Goal: Information Seeking & Learning: Understand process/instructions

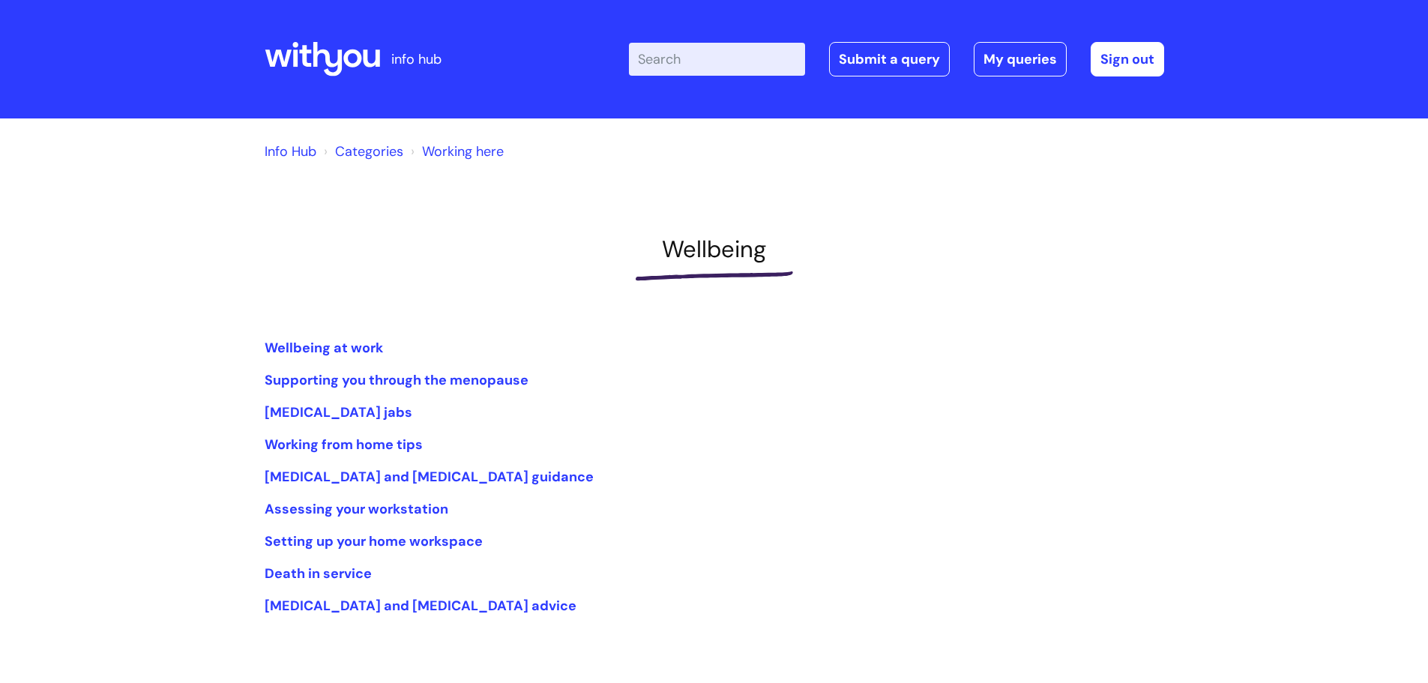
click at [367, 161] on li "Categories" at bounding box center [361, 151] width 83 height 24
click at [370, 155] on link "Categories" at bounding box center [369, 151] width 68 height 18
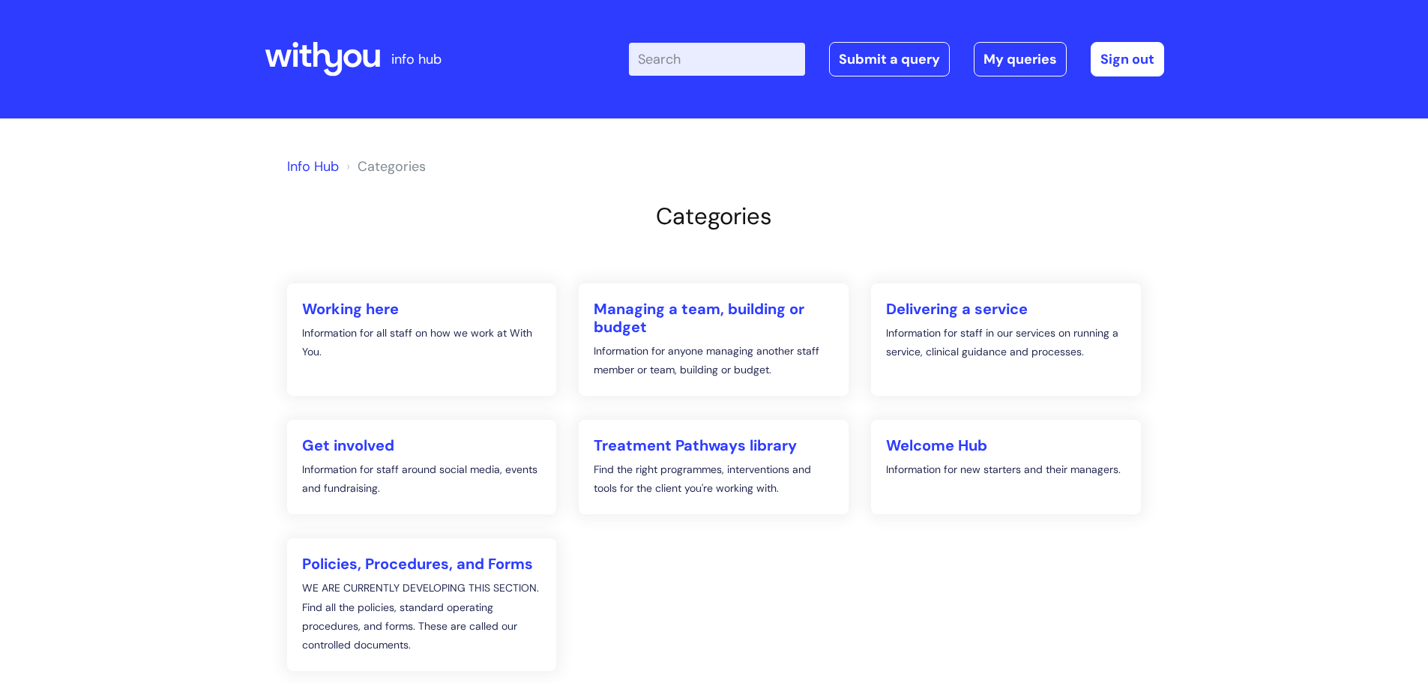
click at [323, 163] on link "Info Hub" at bounding box center [313, 166] width 52 height 18
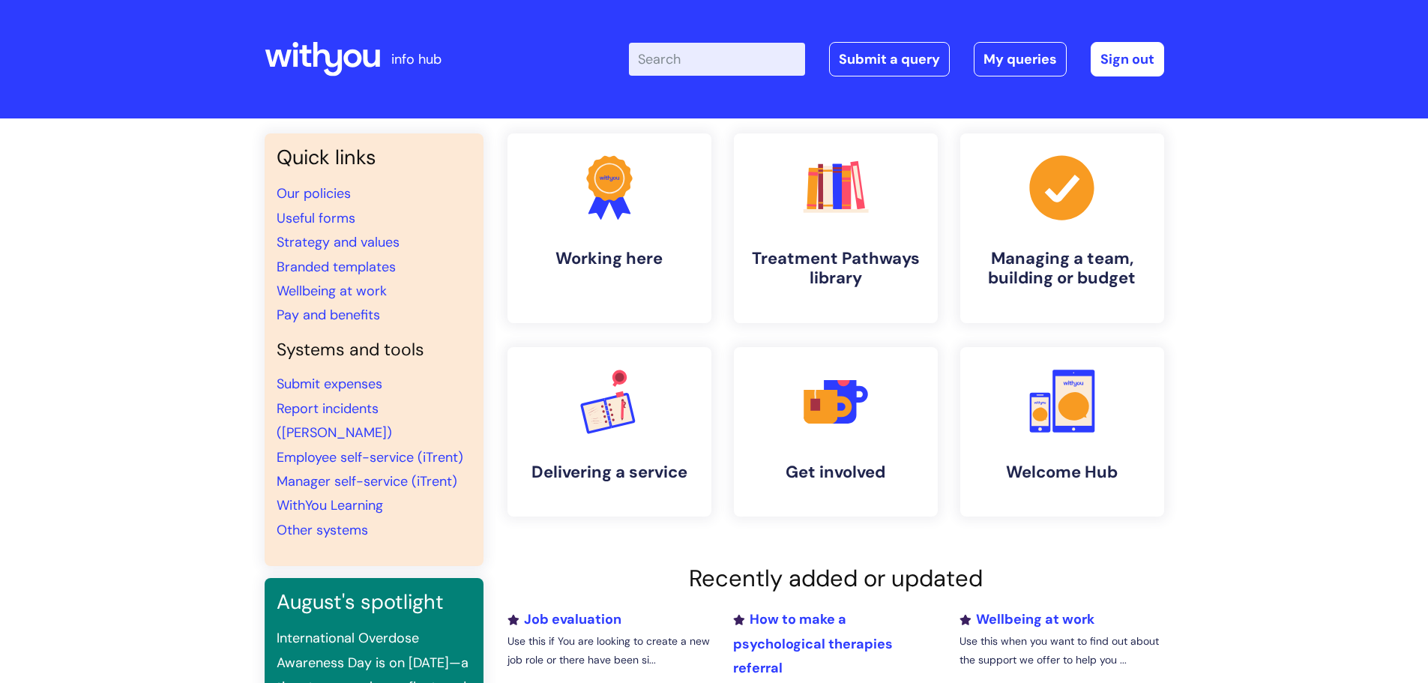
scroll to position [75, 0]
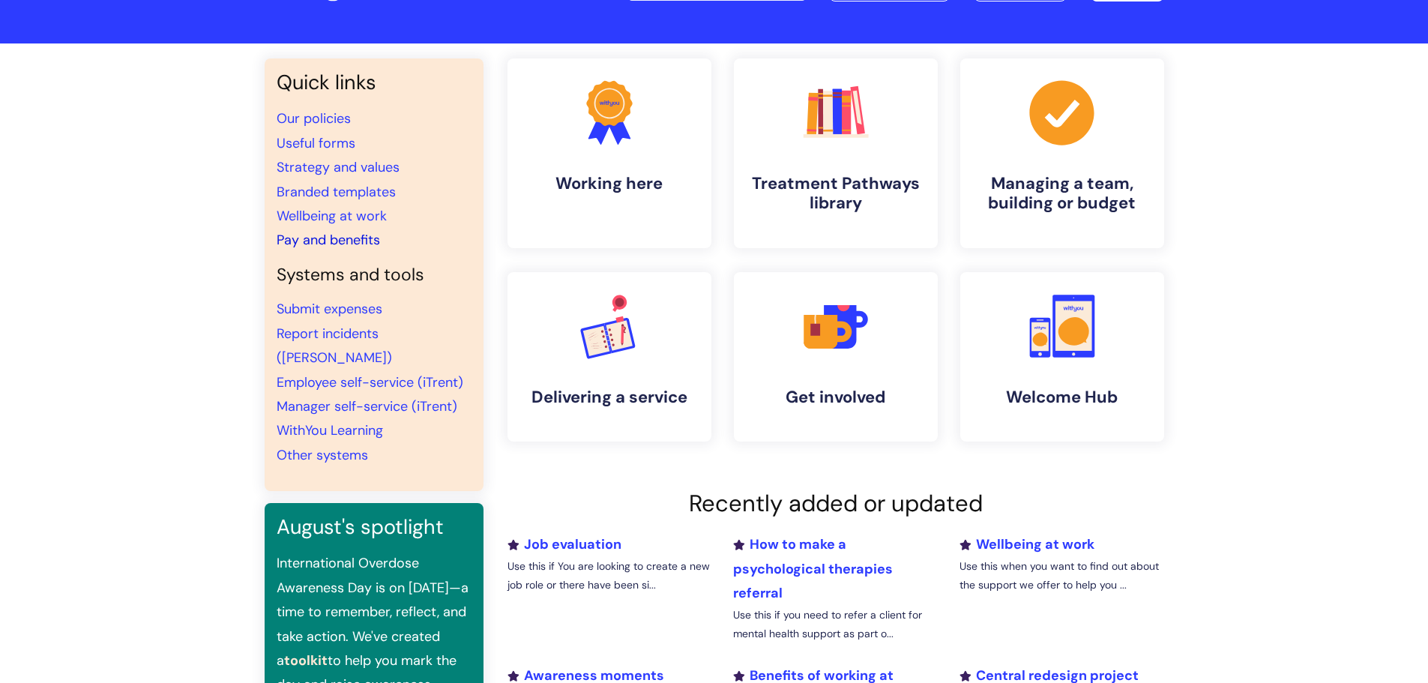
click at [367, 243] on link "Pay and benefits" at bounding box center [328, 240] width 103 height 18
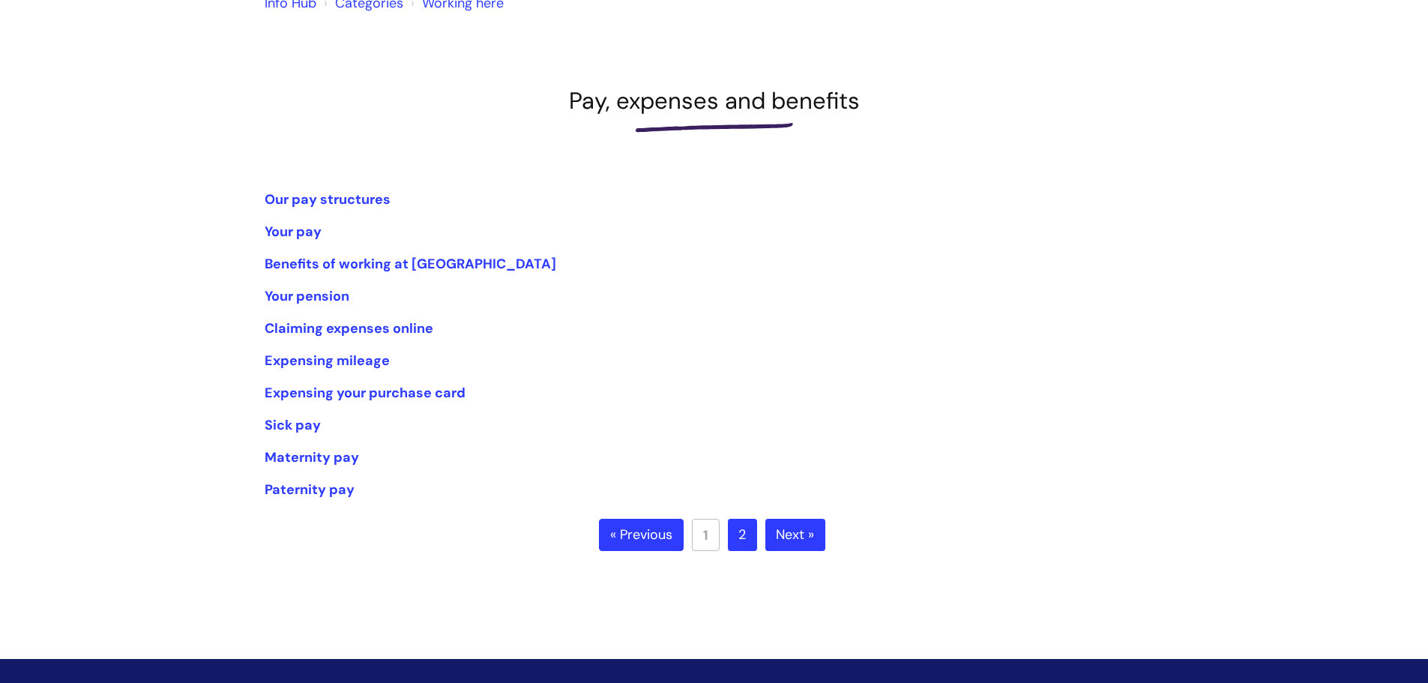
scroll to position [150, 0]
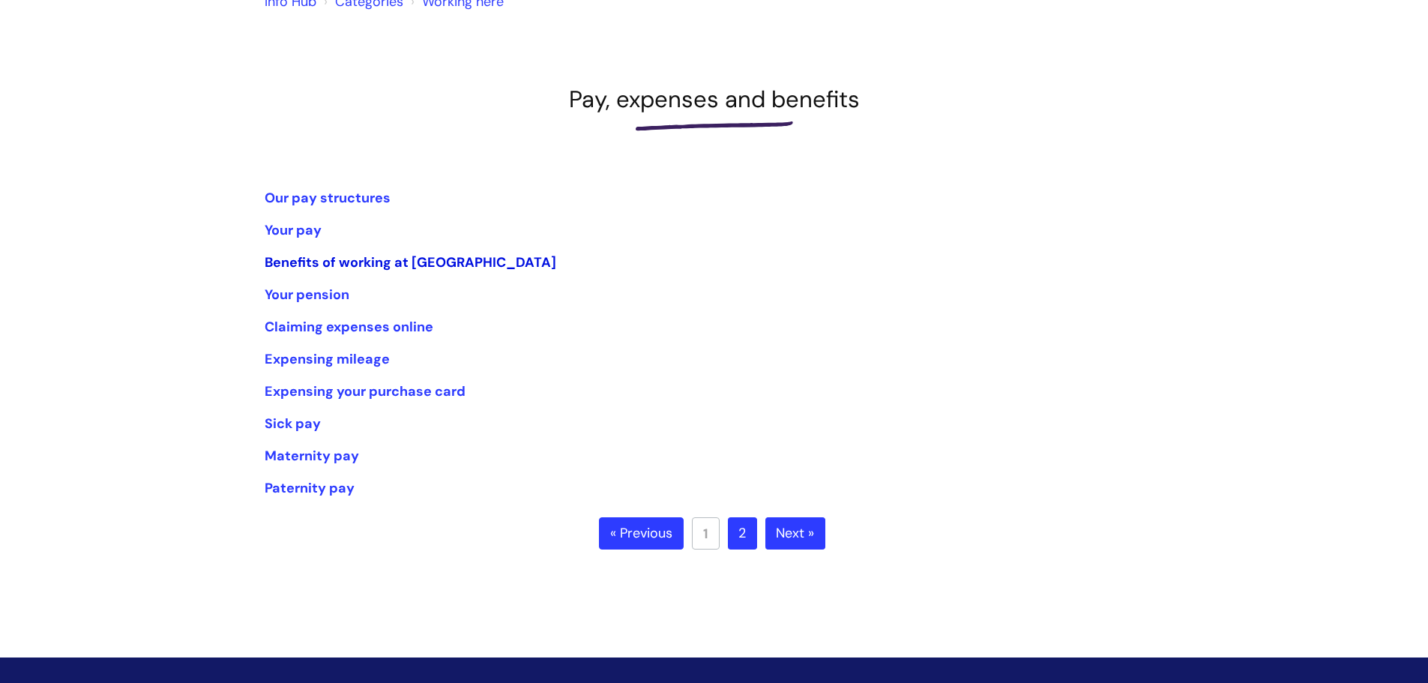
click at [423, 264] on link "Benefits of working at [GEOGRAPHIC_DATA]" at bounding box center [411, 262] width 292 height 18
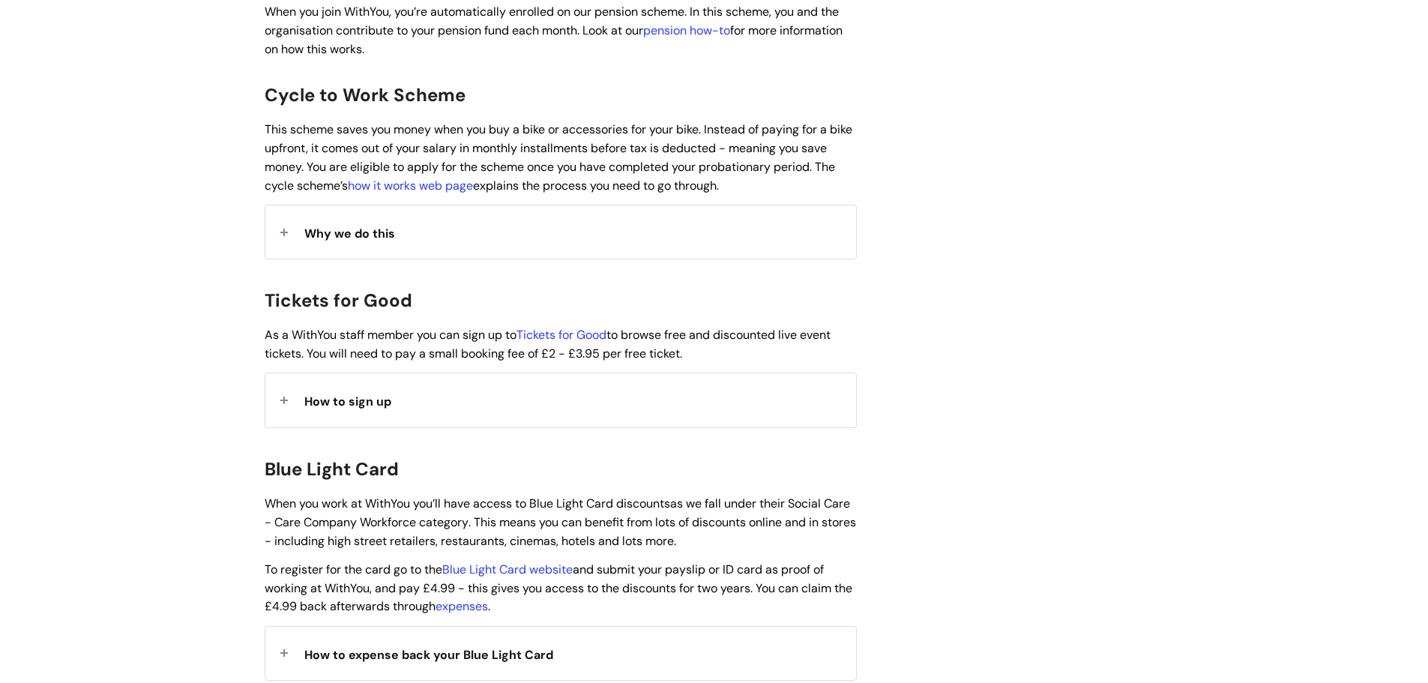
scroll to position [1199, 0]
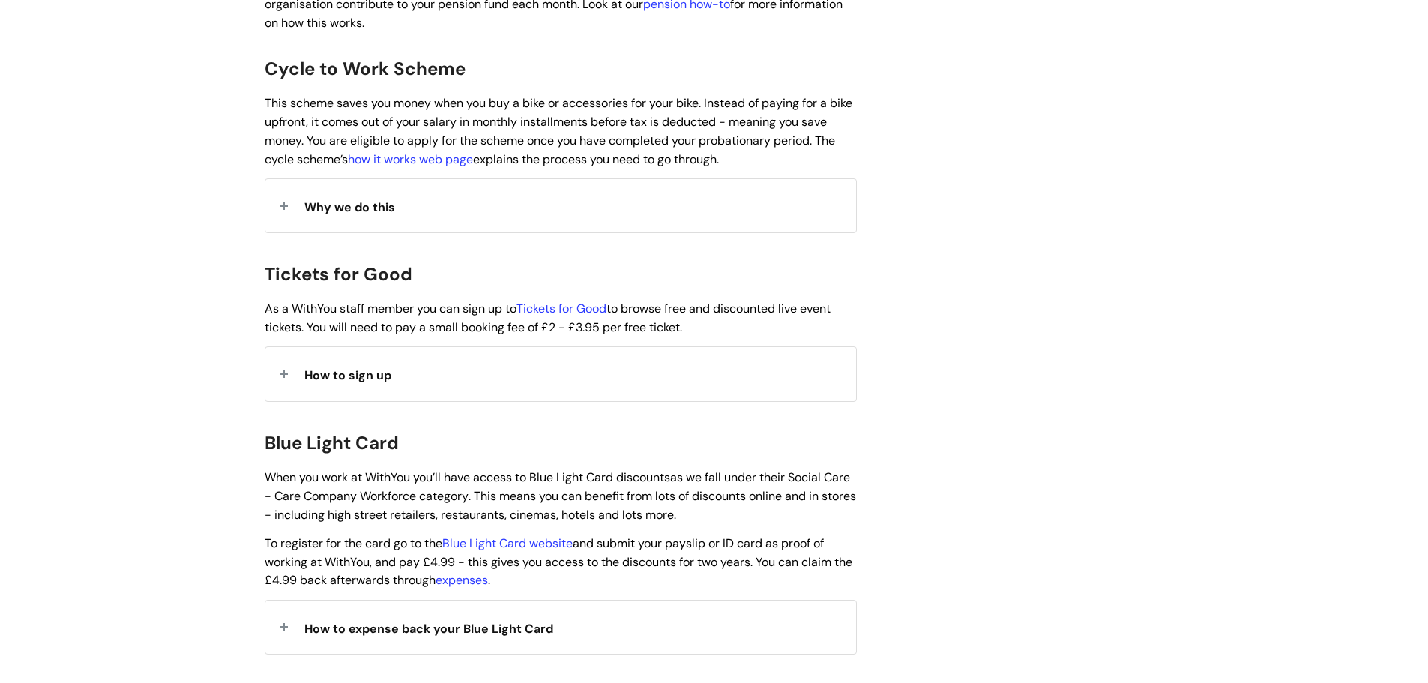
click at [400, 347] on div "How to sign up" at bounding box center [560, 373] width 591 height 53
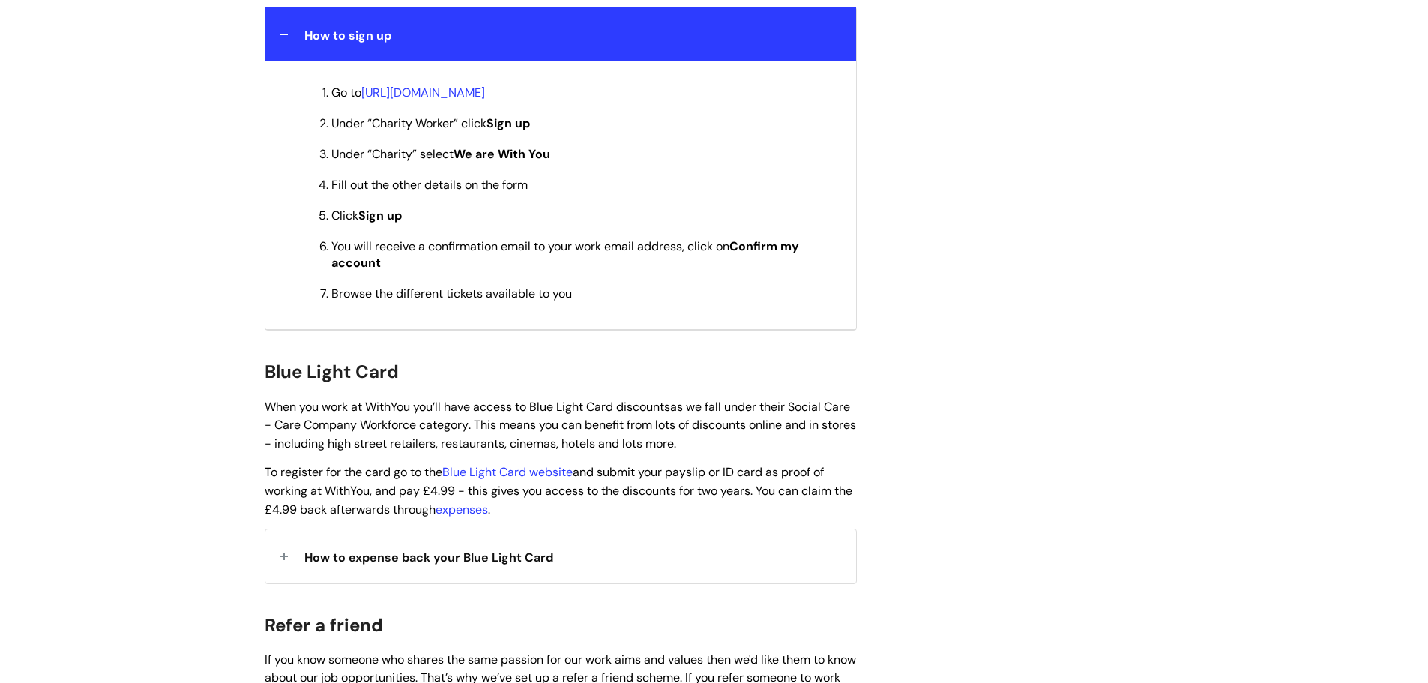
scroll to position [1574, 0]
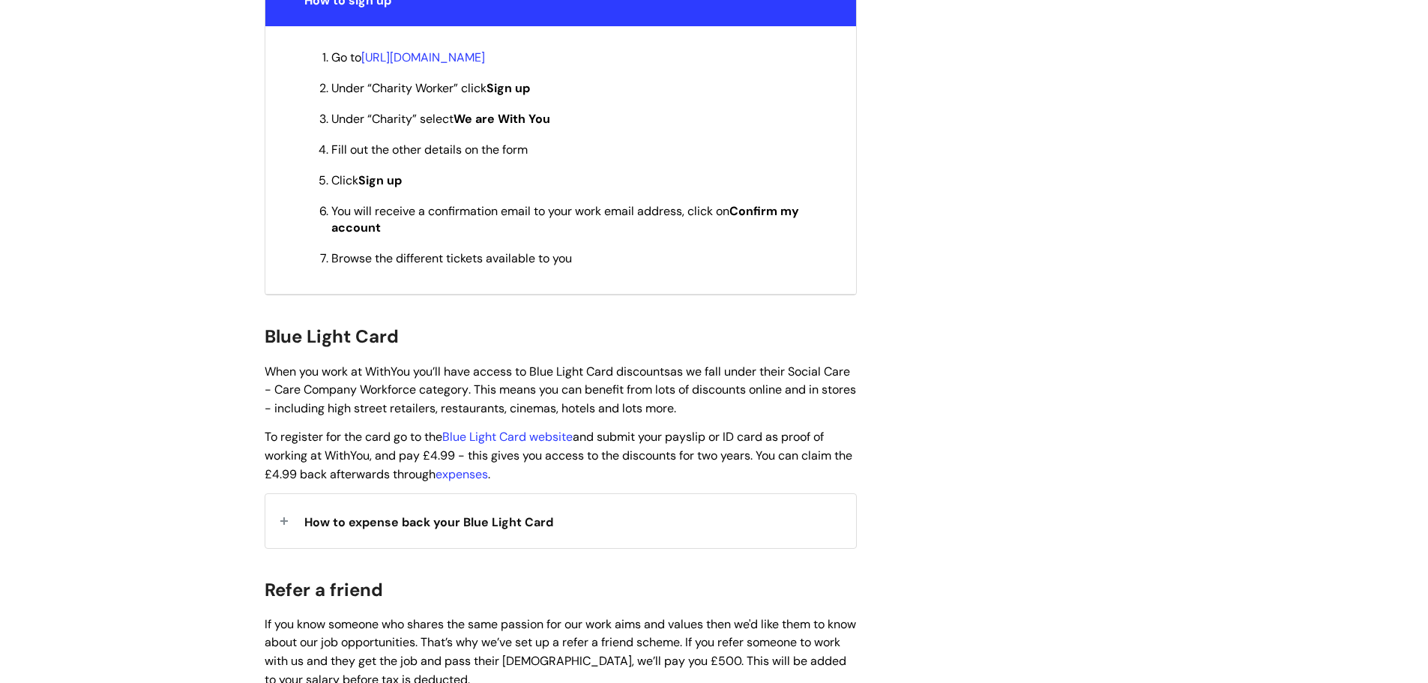
click at [512, 514] on span "How to expense back your Blue Light Card" at bounding box center [428, 522] width 249 height 16
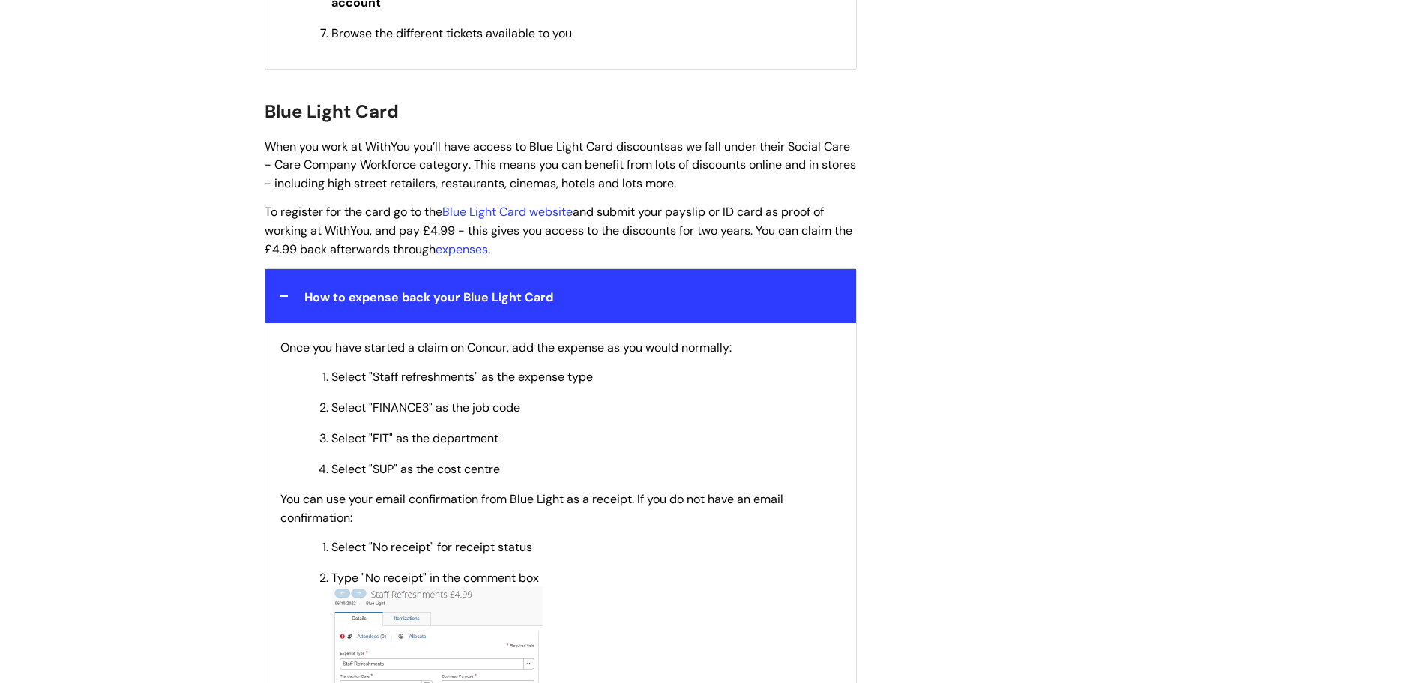
scroll to position [1724, 0]
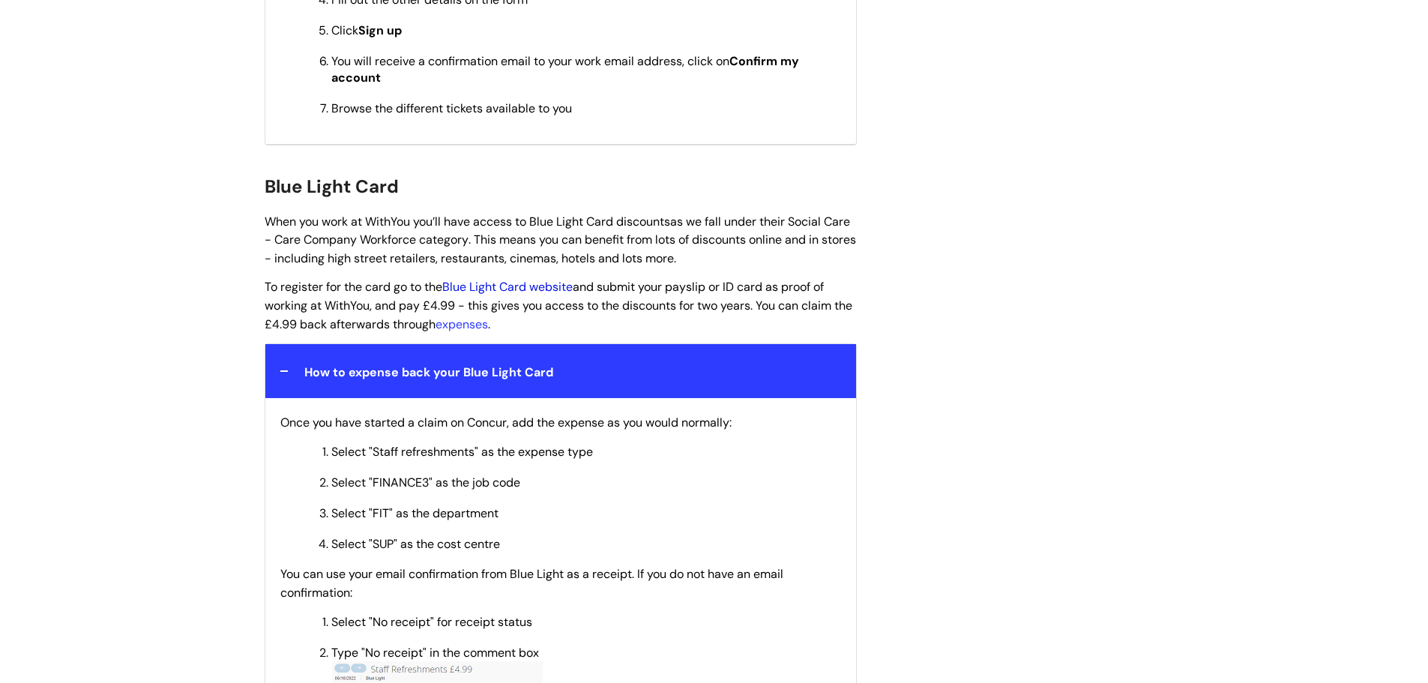
click at [555, 279] on link "Blue Light Card website" at bounding box center [507, 287] width 130 height 16
